Goal: Information Seeking & Learning: Learn about a topic

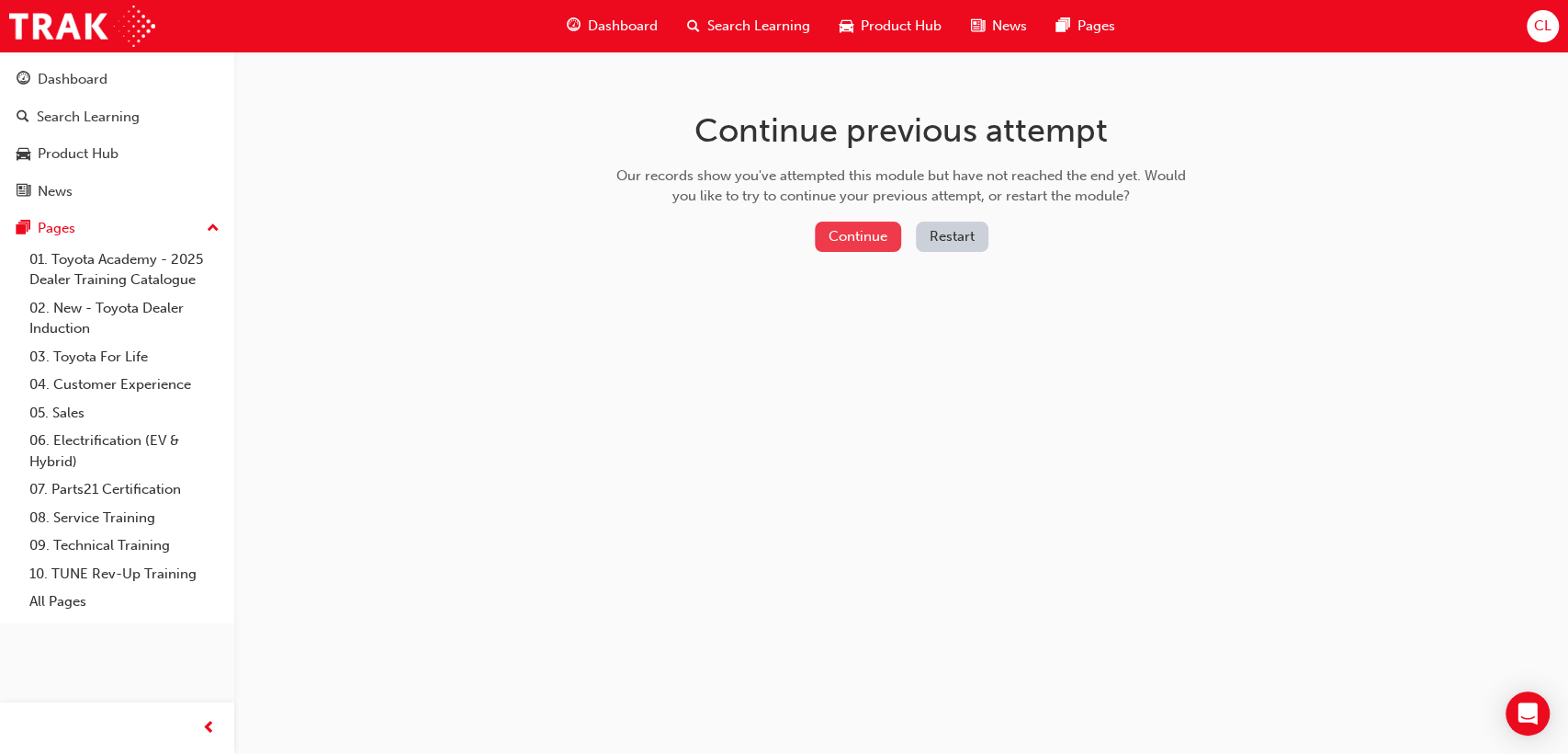
click at [846, 233] on button "Continue" at bounding box center [859, 236] width 87 height 30
